Goal: Task Accomplishment & Management: Use online tool/utility

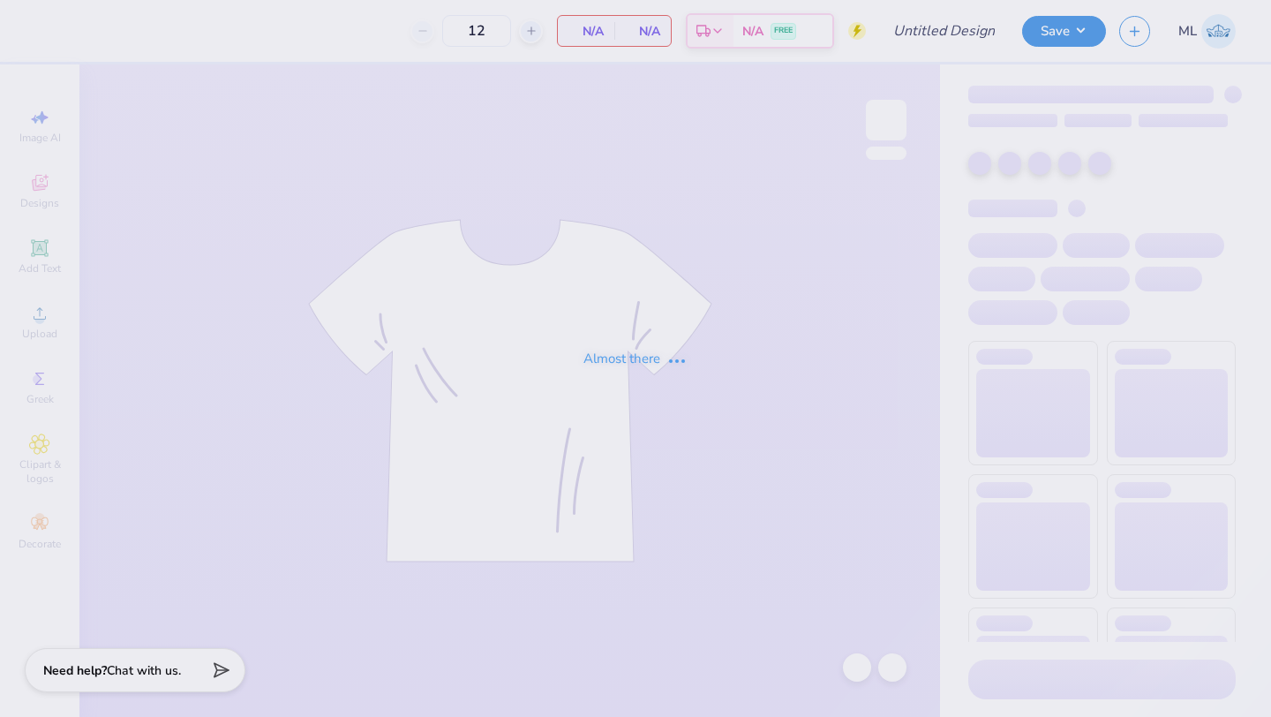
type input "Wedding Tees"
type input "24"
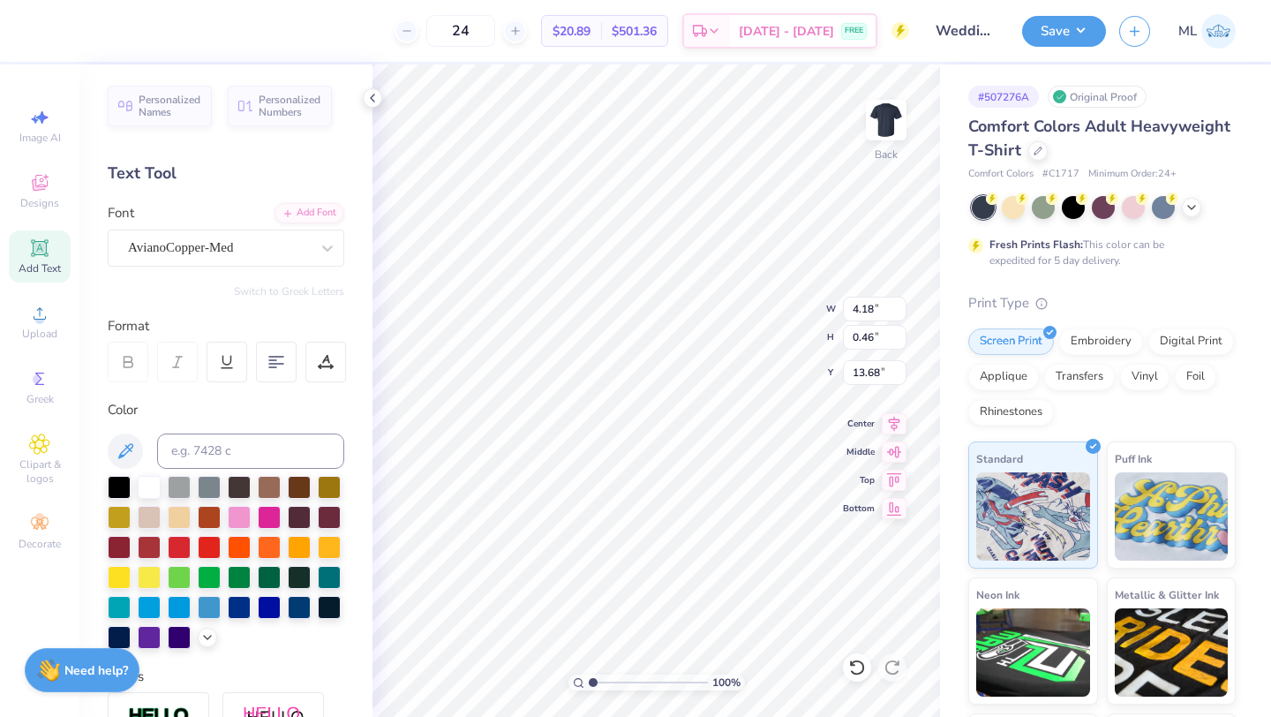
scroll to position [0, 2]
click at [285, 238] on div "AvianoCopper-Med" at bounding box center [218, 247] width 185 height 27
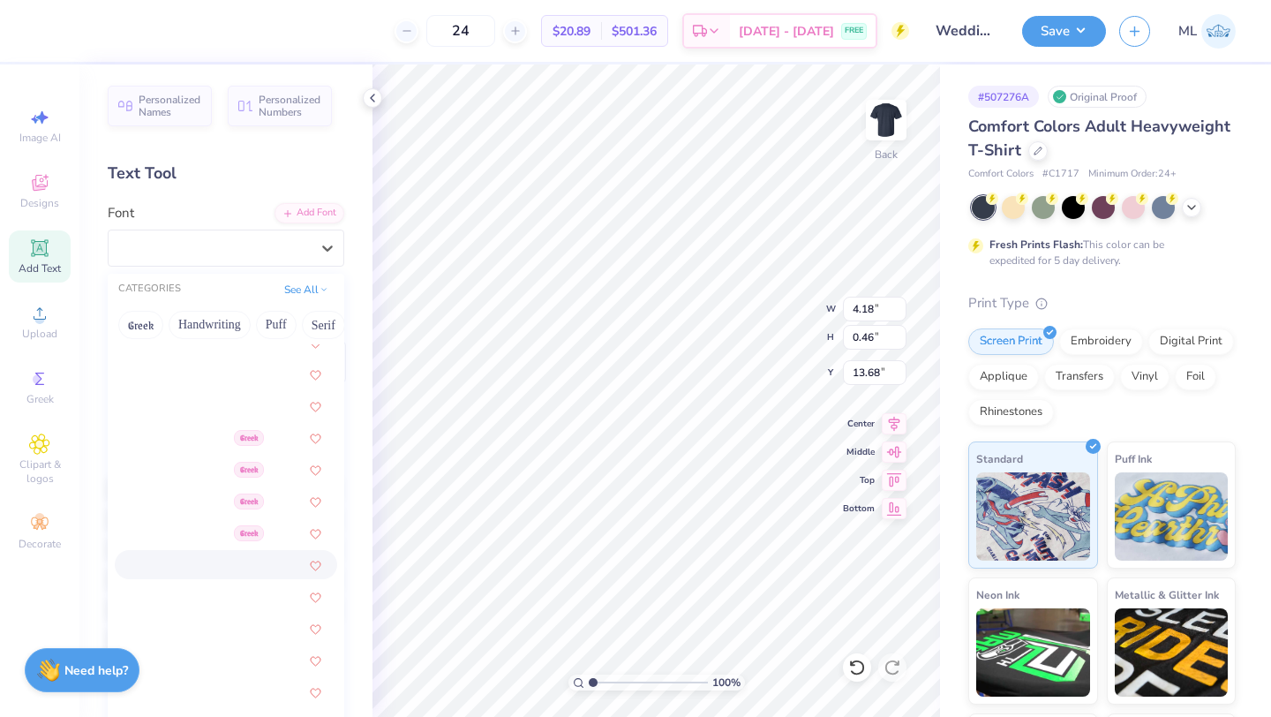
scroll to position [373, 0]
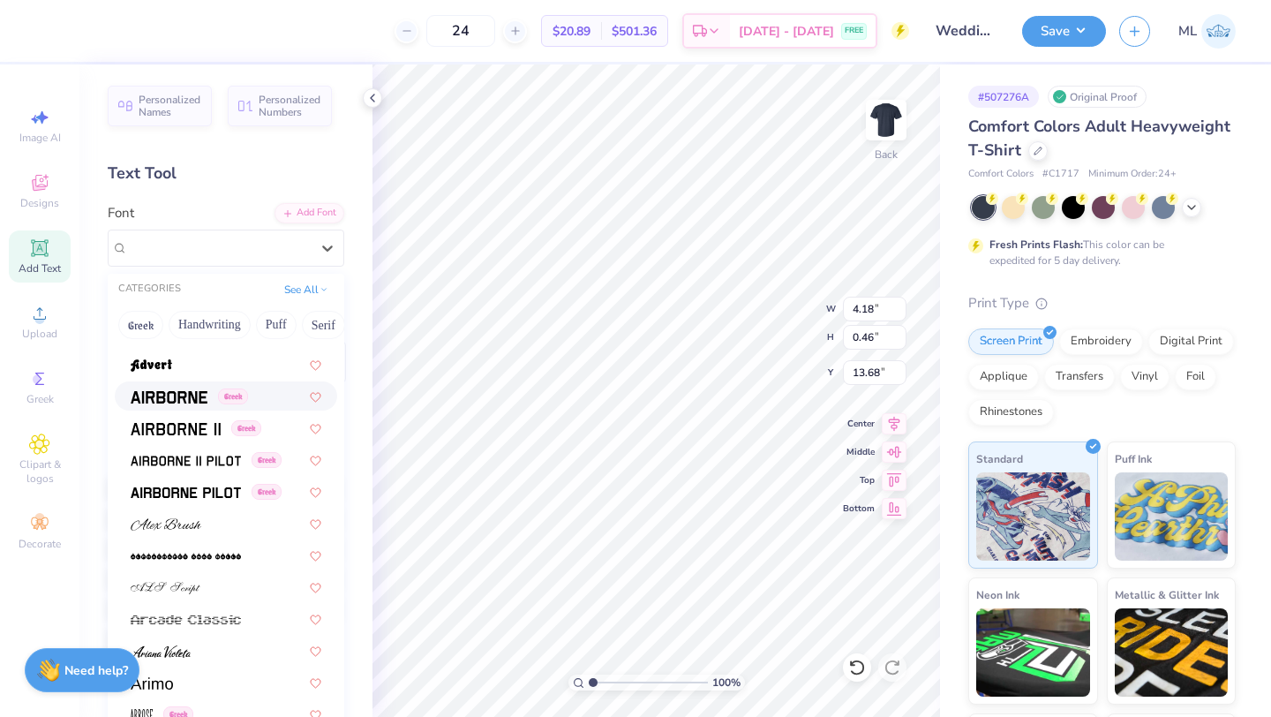
click at [174, 385] on div "Greek" at bounding box center [226, 395] width 222 height 29
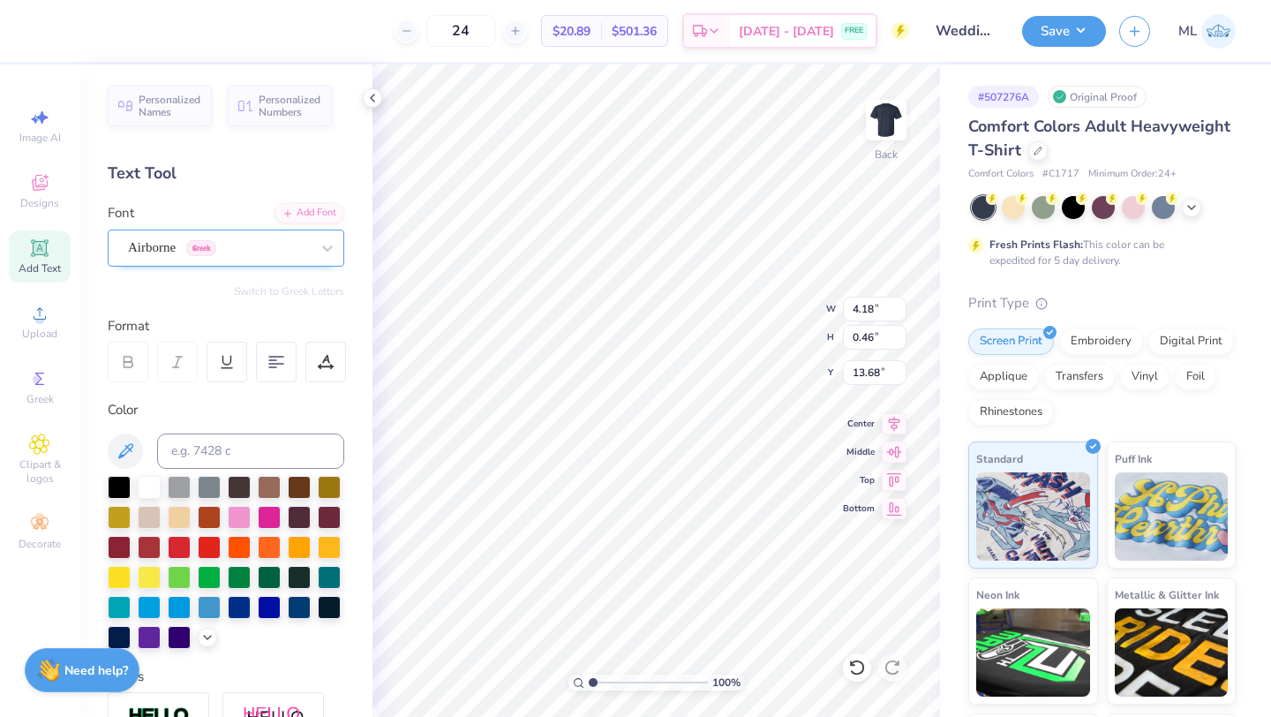
click at [273, 242] on div "Airborne Greek" at bounding box center [218, 247] width 185 height 27
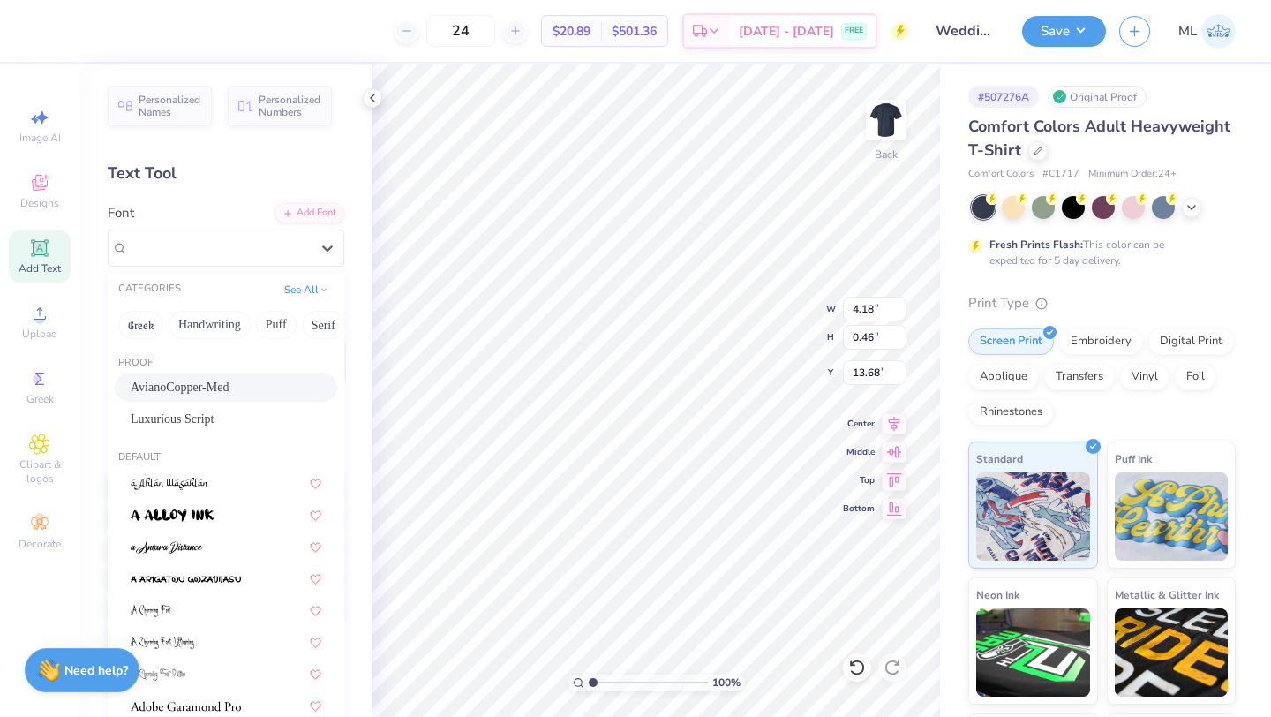
click at [201, 391] on span "AvianoCopper-Med" at bounding box center [180, 387] width 98 height 19
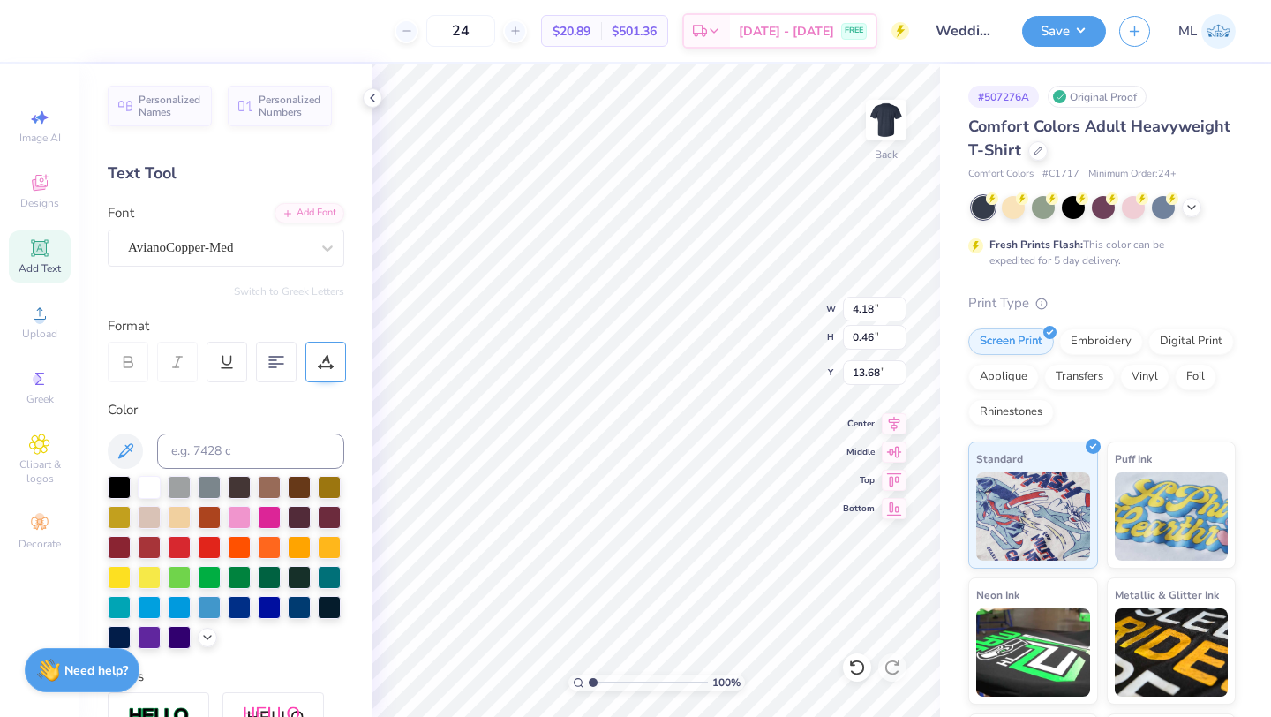
scroll to position [0, 2]
type textarea "H&M's Wedding weekend"
type input "9.69"
type input "0.24"
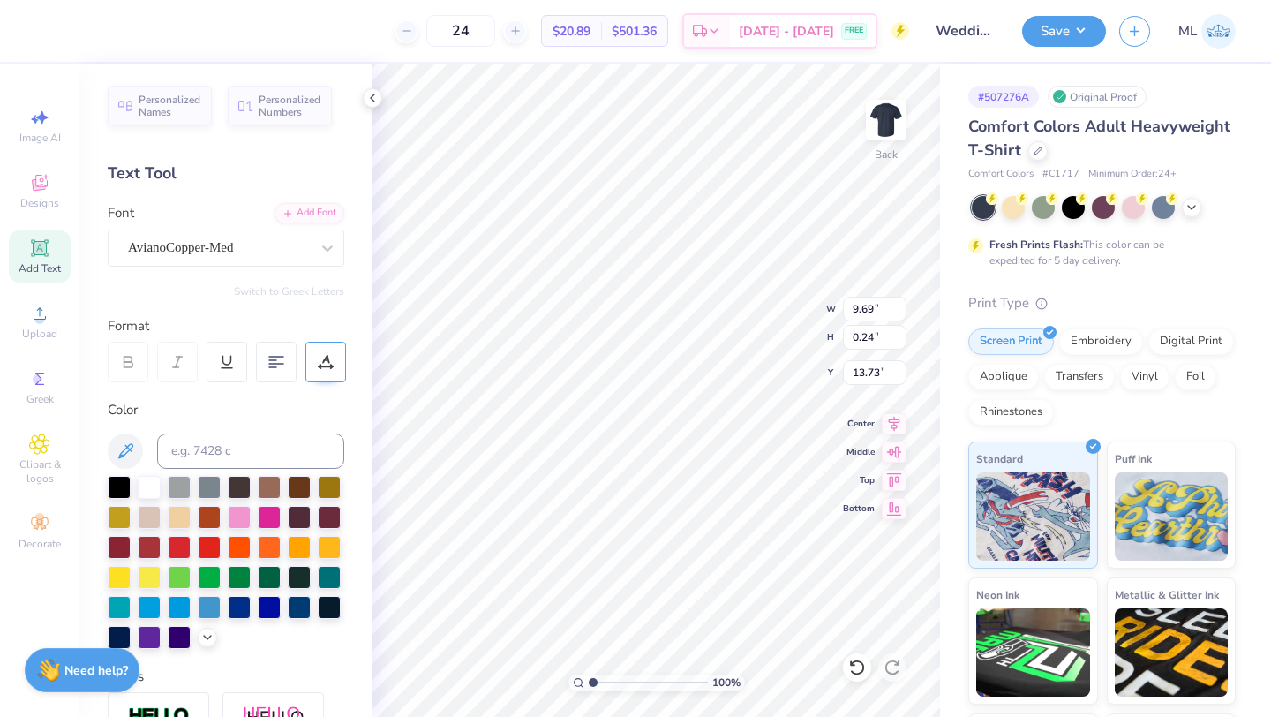
type input "13.68"
click at [1058, 35] on button "Save" at bounding box center [1064, 28] width 84 height 31
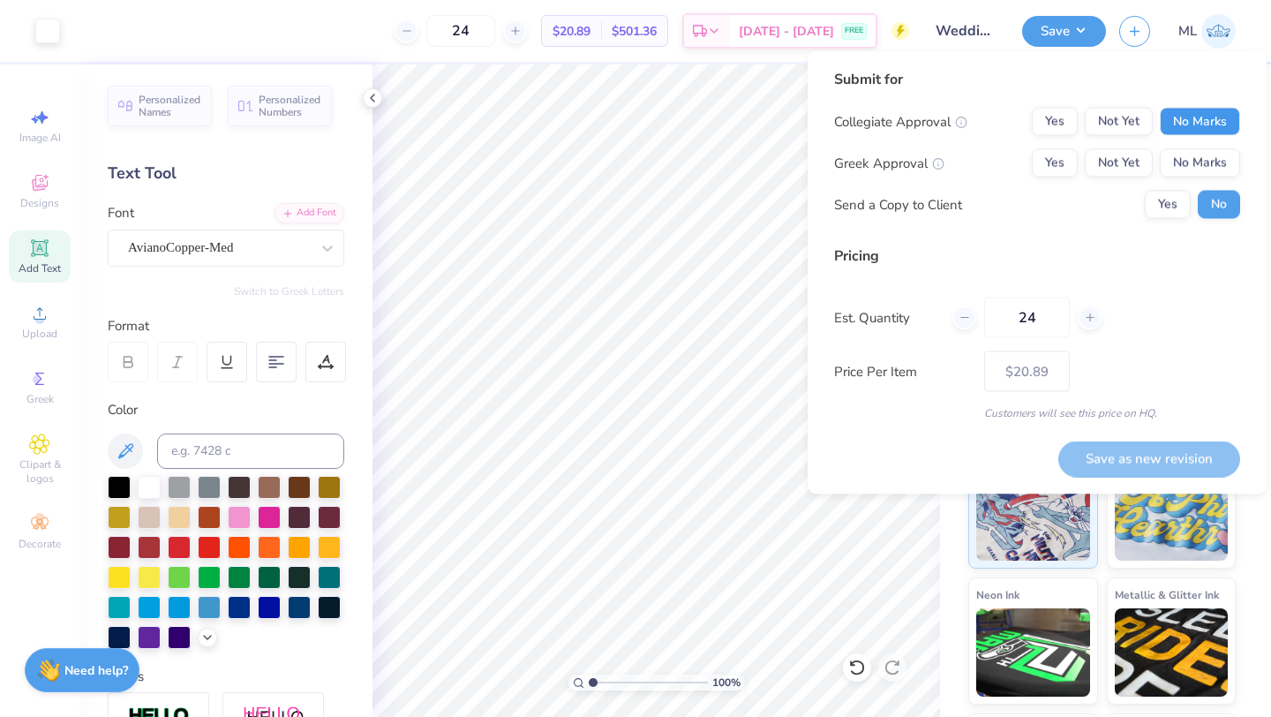
click at [1220, 124] on button "No Marks" at bounding box center [1200, 122] width 80 height 28
click at [1214, 160] on button "No Marks" at bounding box center [1200, 163] width 80 height 28
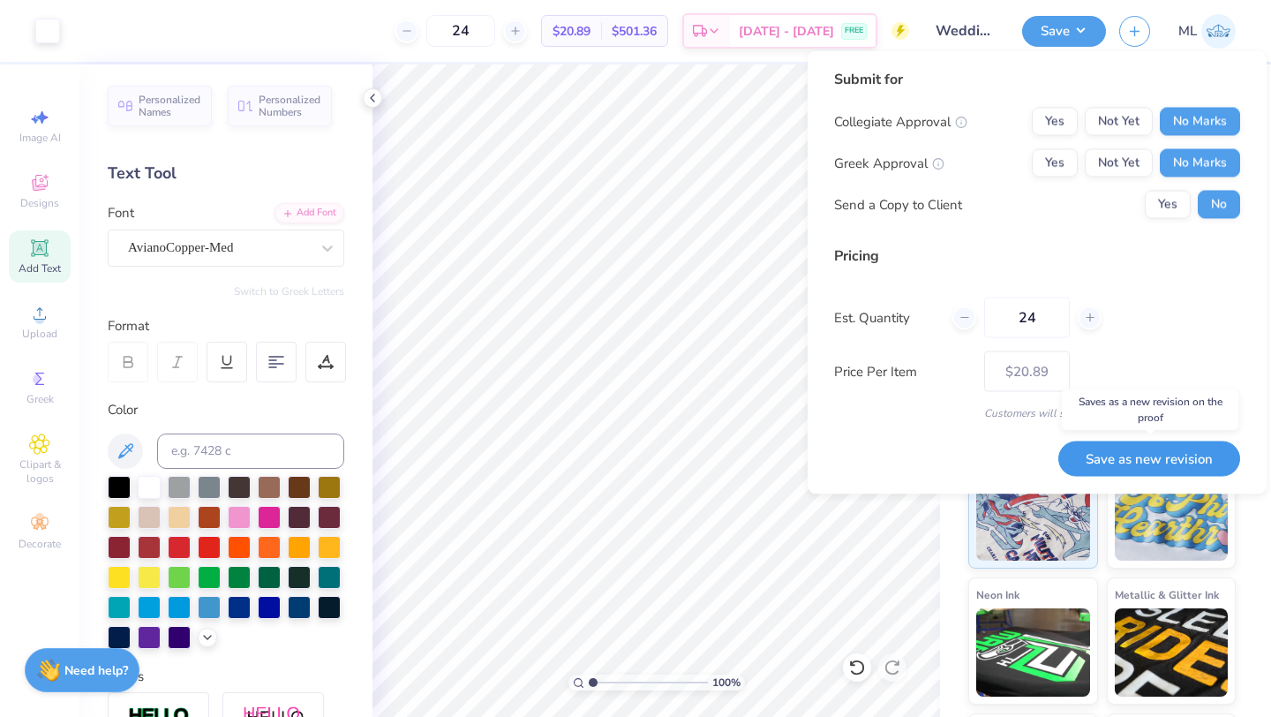
click at [1140, 450] on button "Save as new revision" at bounding box center [1150, 459] width 182 height 36
type input "$20.89"
